Goal: Information Seeking & Learning: Learn about a topic

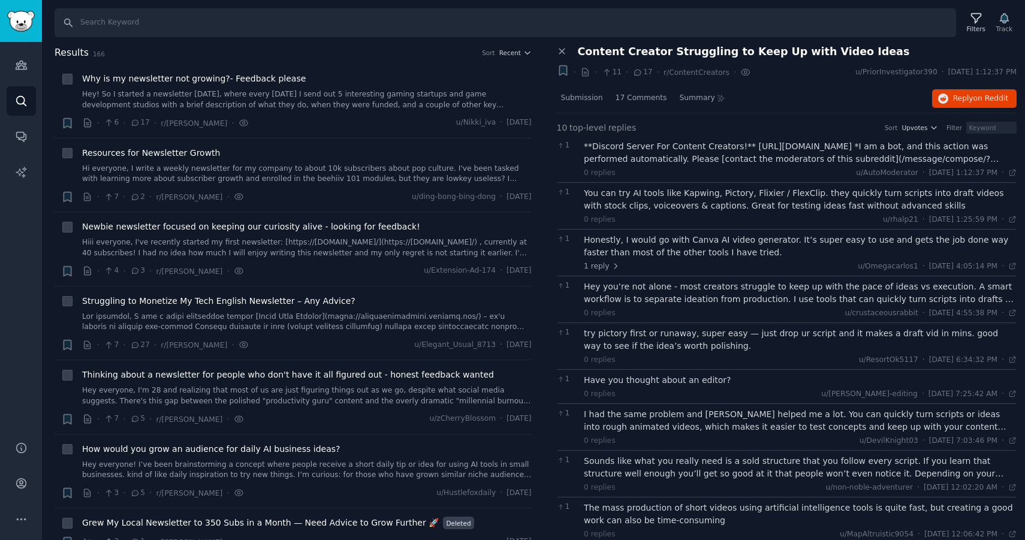
scroll to position [1617, 0]
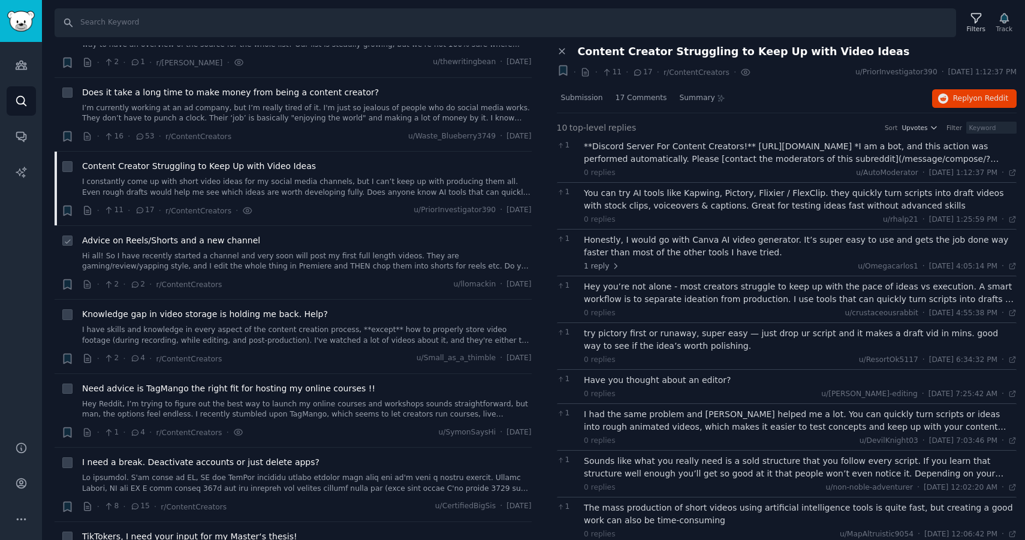
click at [308, 271] on link "Hi all! So I have recently started a channel and very soon will post my first f…" at bounding box center [306, 261] width 449 height 21
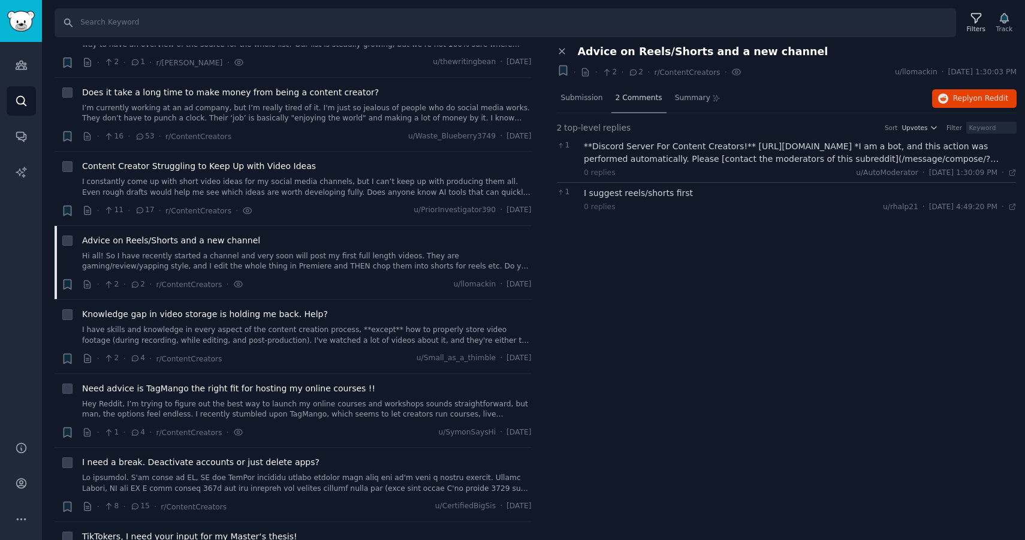
click at [643, 90] on div "2 Comments" at bounding box center [638, 98] width 55 height 29
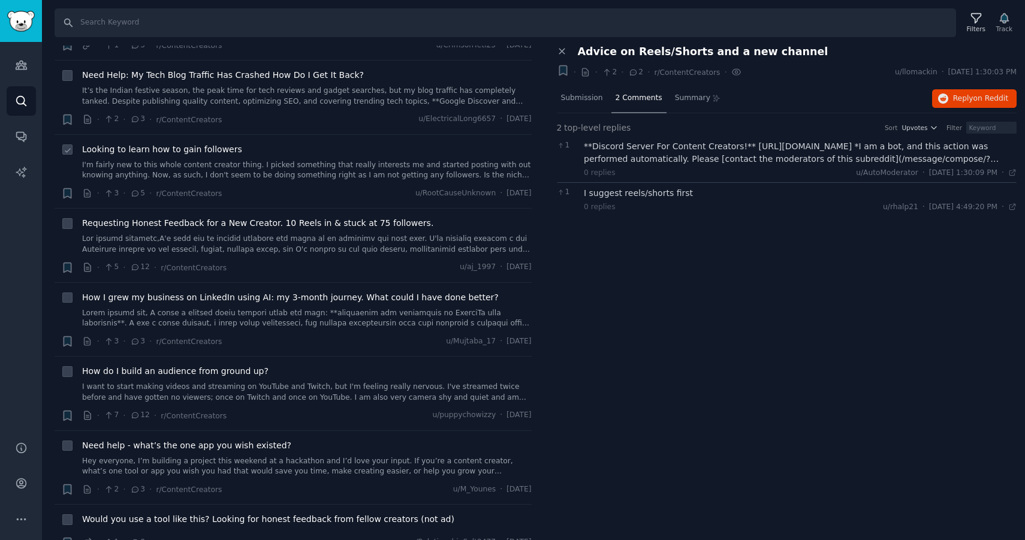
scroll to position [2473, 0]
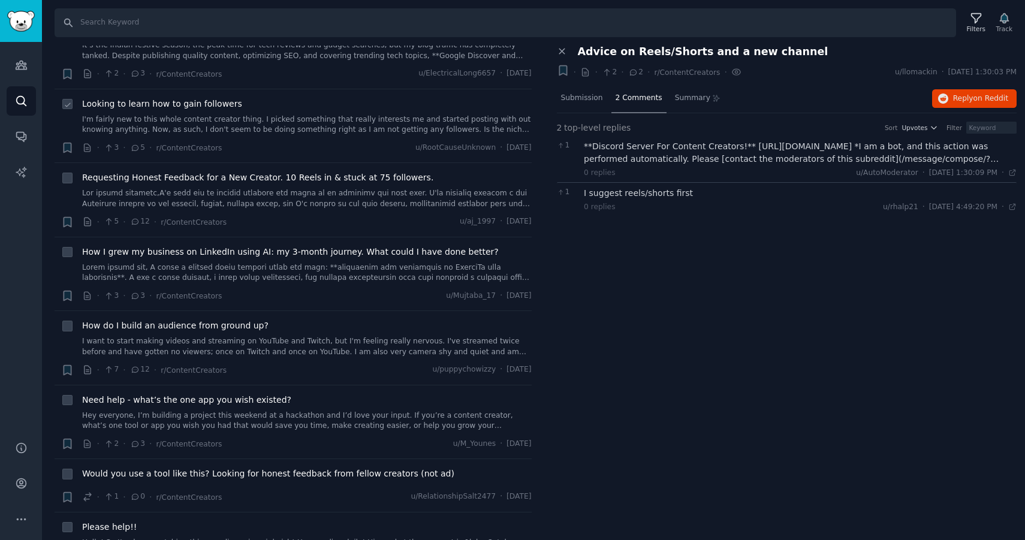
click at [244, 129] on link "I'm fairly new to this whole content creator thing. I picked something that rea…" at bounding box center [306, 124] width 449 height 21
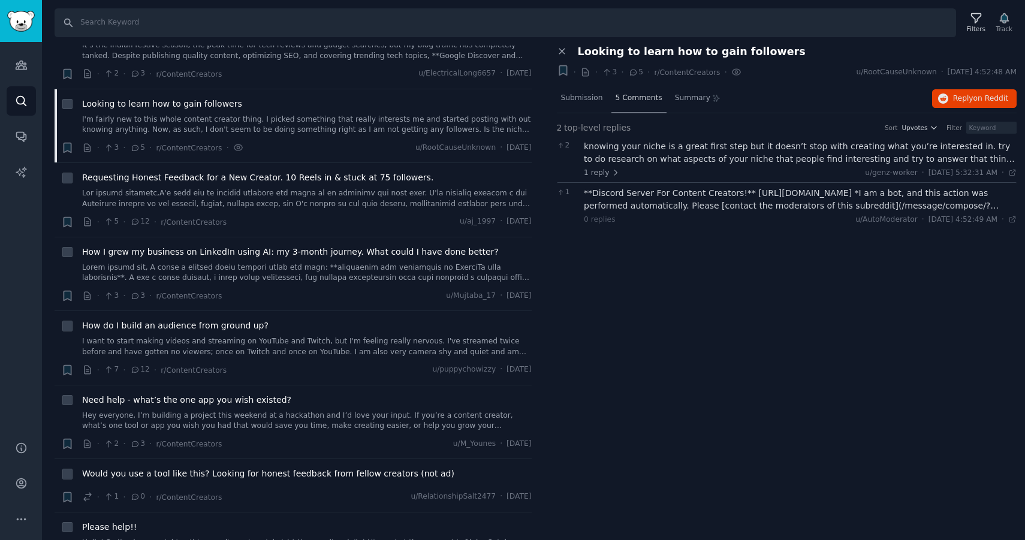
click at [634, 103] on div "5 Comments" at bounding box center [638, 98] width 55 height 29
click at [629, 99] on span "5 Comments" at bounding box center [638, 98] width 47 height 11
click at [656, 156] on div "knowing your niche is a great first step but it doesn’t stop with creating what…" at bounding box center [800, 152] width 433 height 25
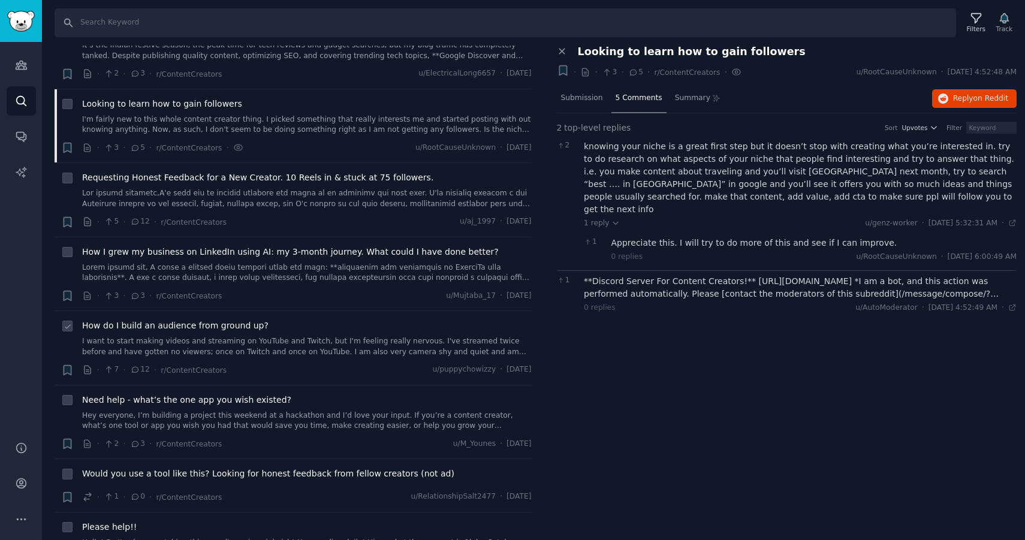
scroll to position [2707, 0]
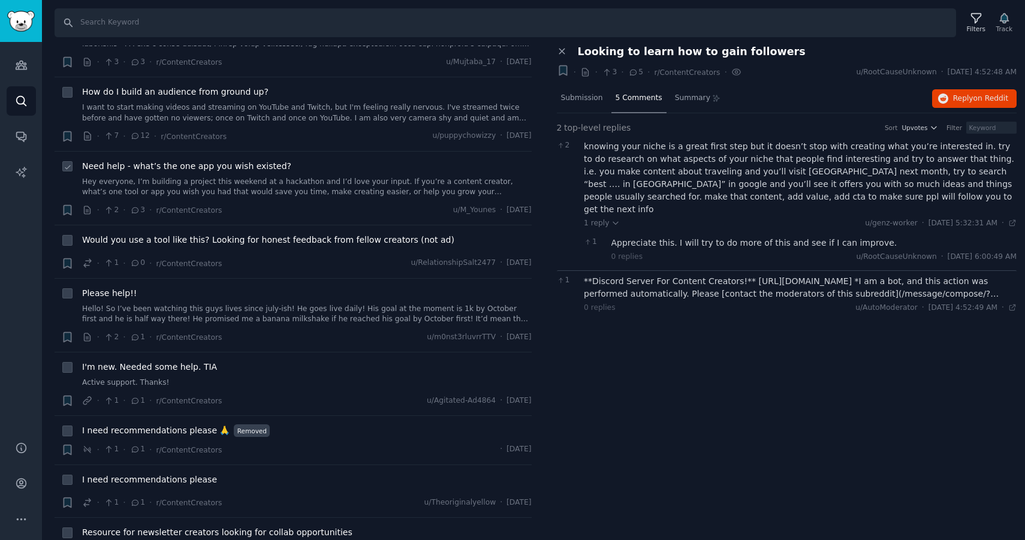
click at [310, 194] on link "Hey everyone, I’m building a project this weekend at a hackathon and I’d love y…" at bounding box center [306, 187] width 449 height 21
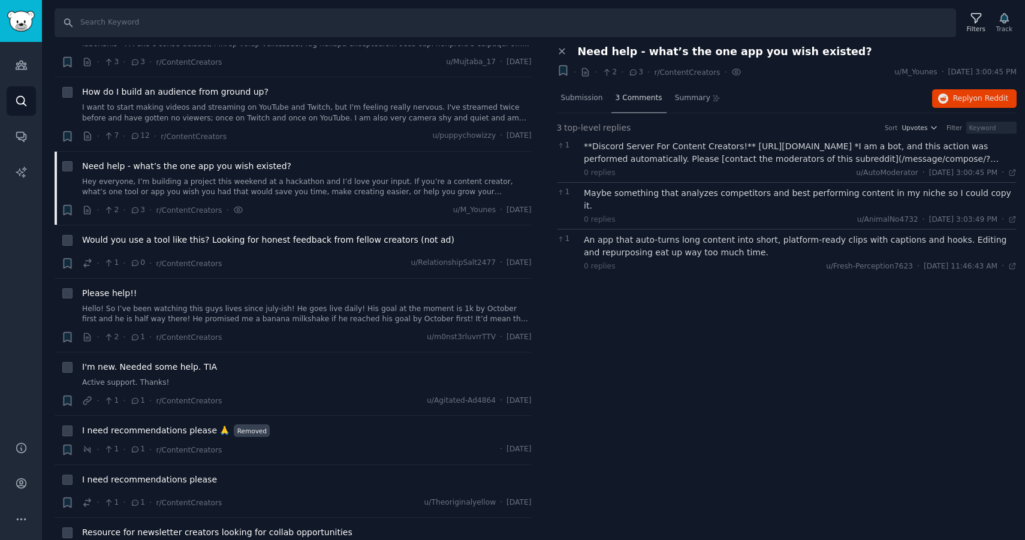
click at [641, 99] on span "3 Comments" at bounding box center [638, 98] width 47 height 11
click at [690, 199] on div "Maybe something that analyzes competitors and best performing content in my nic…" at bounding box center [800, 199] width 433 height 25
click at [660, 192] on div "Maybe something that analyzes competitors and best performing content in my nic…" at bounding box center [800, 199] width 433 height 25
click at [662, 234] on div "An app that auto-turns long content into short, platform-ready clips with capti…" at bounding box center [800, 246] width 433 height 25
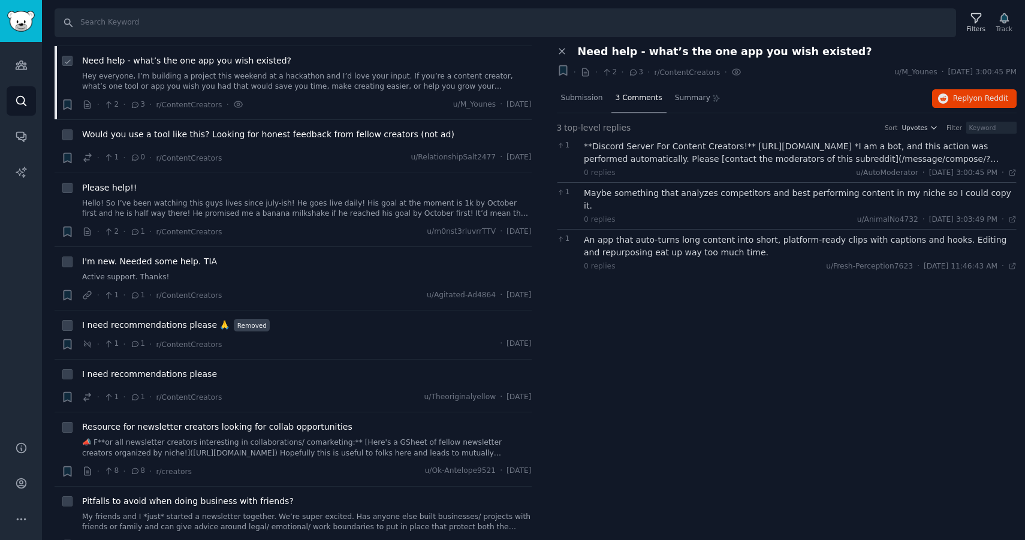
scroll to position [2822, 0]
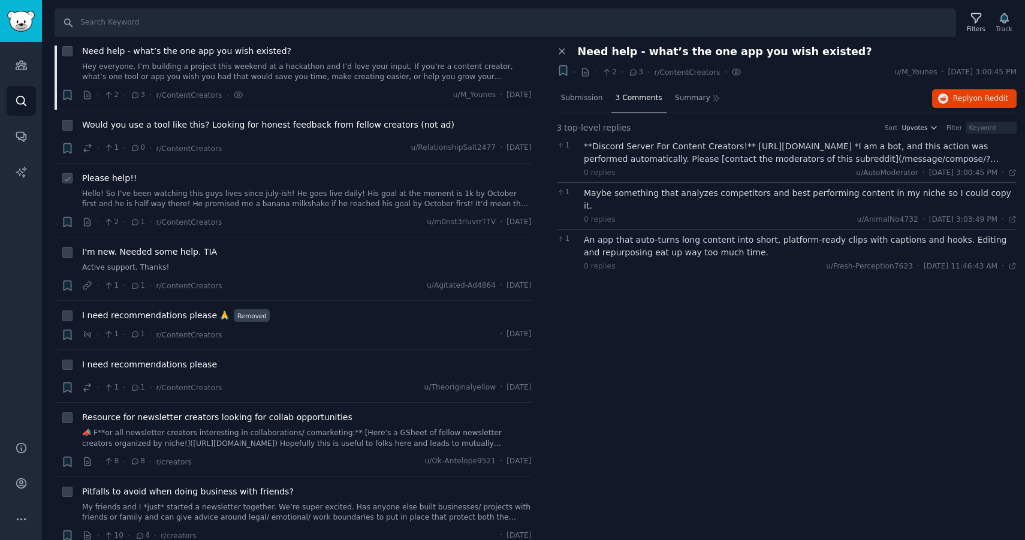
click at [205, 205] on link "Hello! So I’ve been watching this guys lives since july-ish! He goes live daily…" at bounding box center [306, 199] width 449 height 21
